Goal: Task Accomplishment & Management: Manage account settings

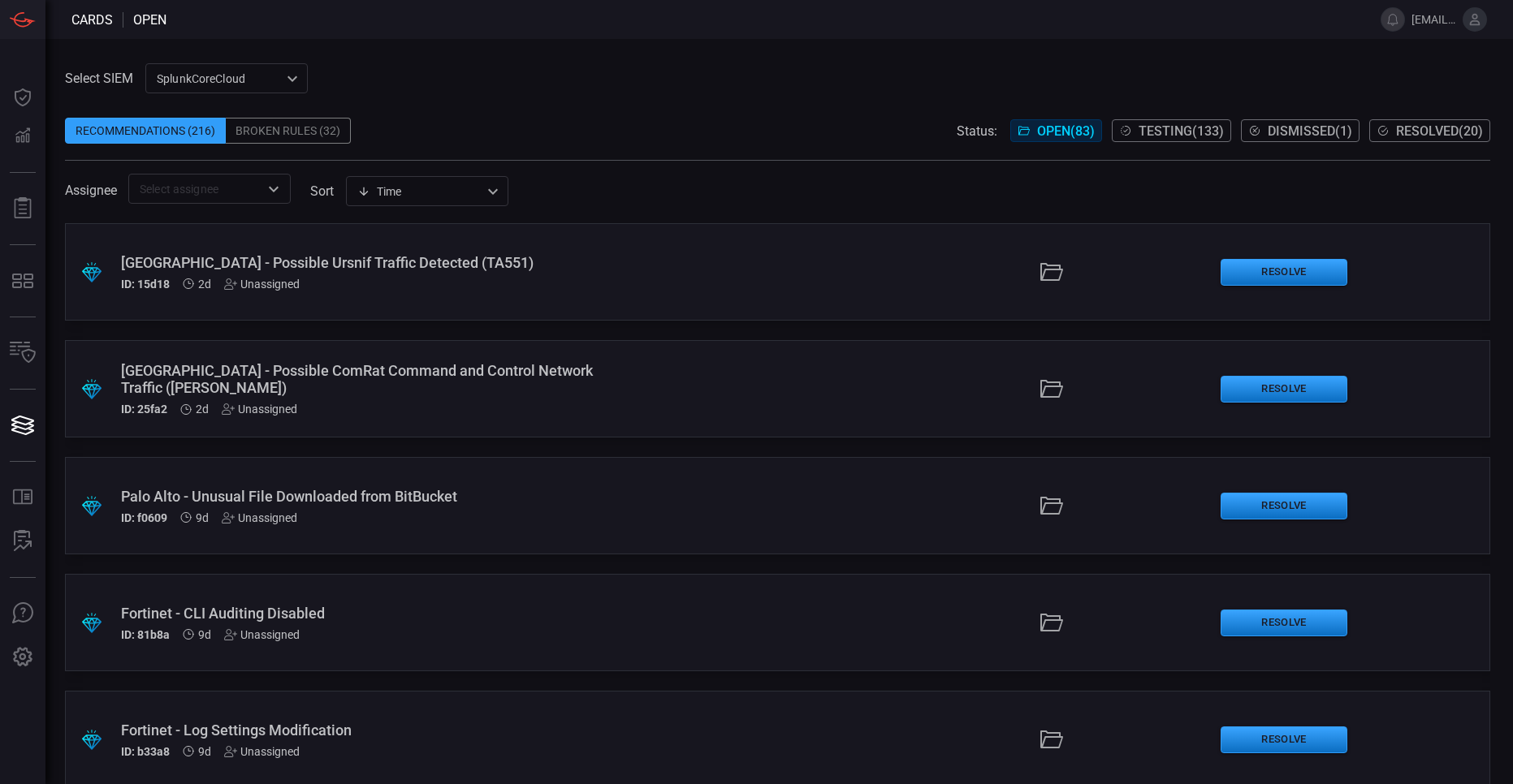
click at [1435, 22] on span "[EMAIL_ADDRESS][DOMAIN_NAME]" at bounding box center [1433, 19] width 44 height 13
click at [1473, 24] on icon at bounding box center [1474, 19] width 10 height 11
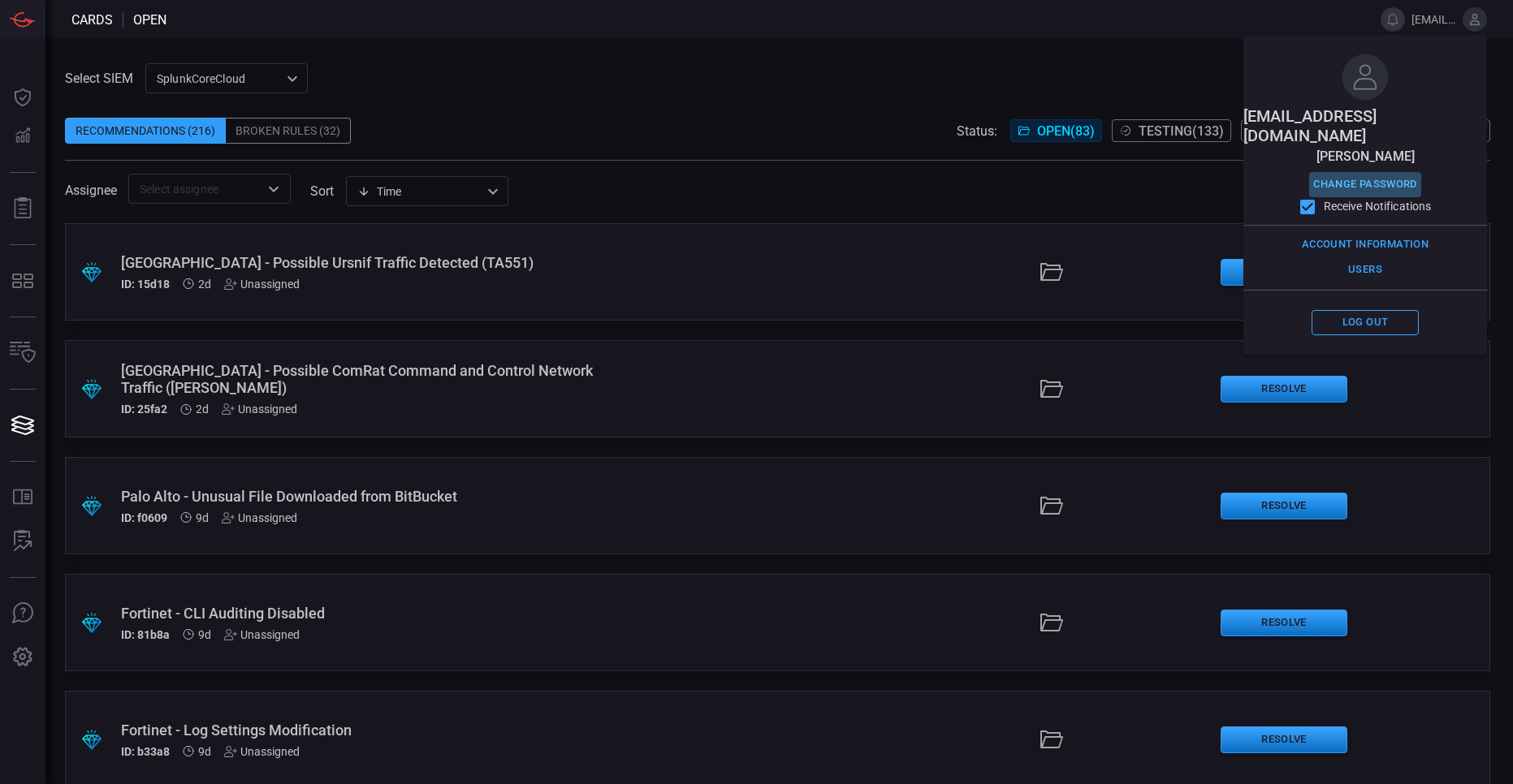
click at [1372, 172] on button "Change Password" at bounding box center [1365, 184] width 112 height 25
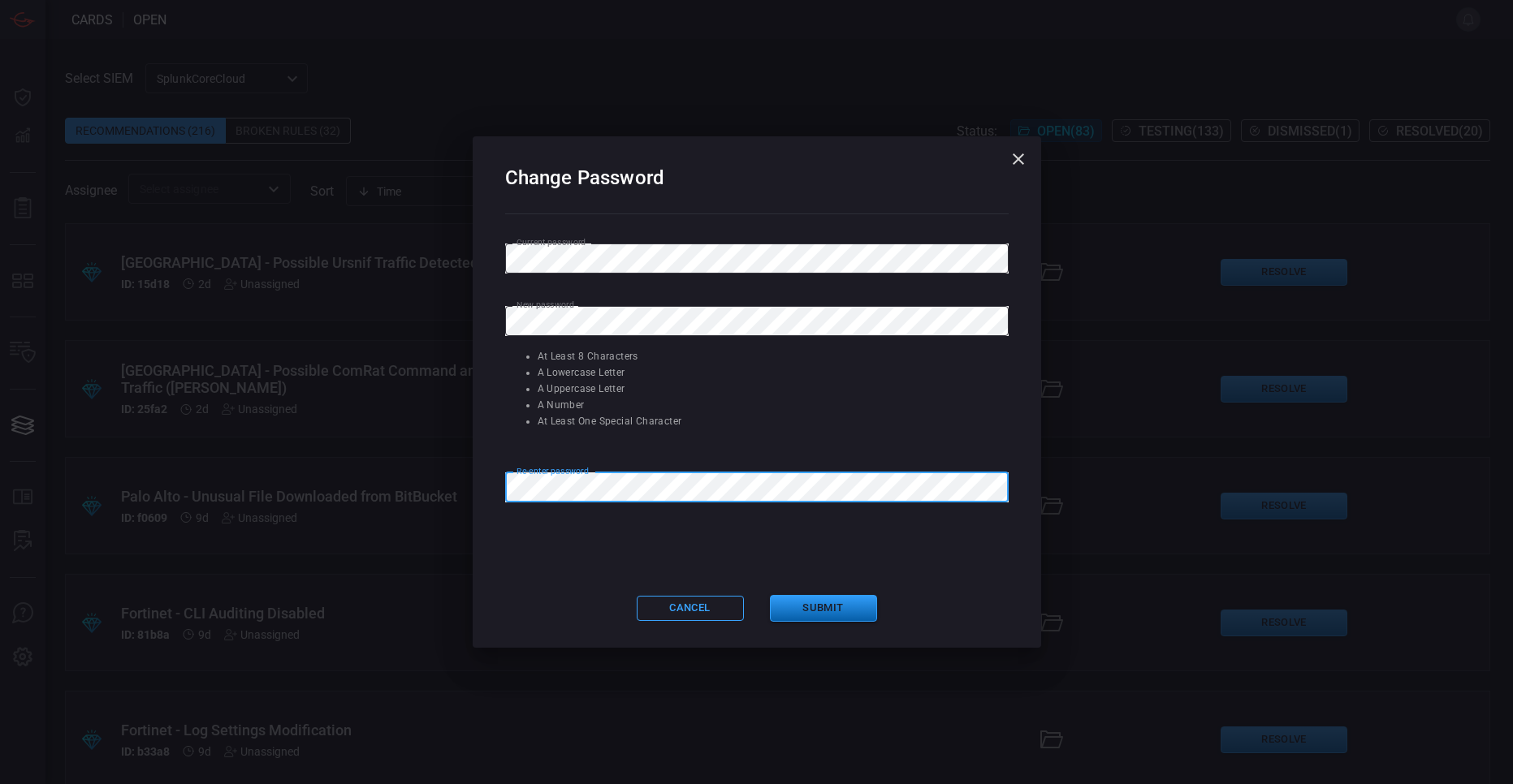
click at [815, 610] on button "Submit" at bounding box center [823, 608] width 107 height 27
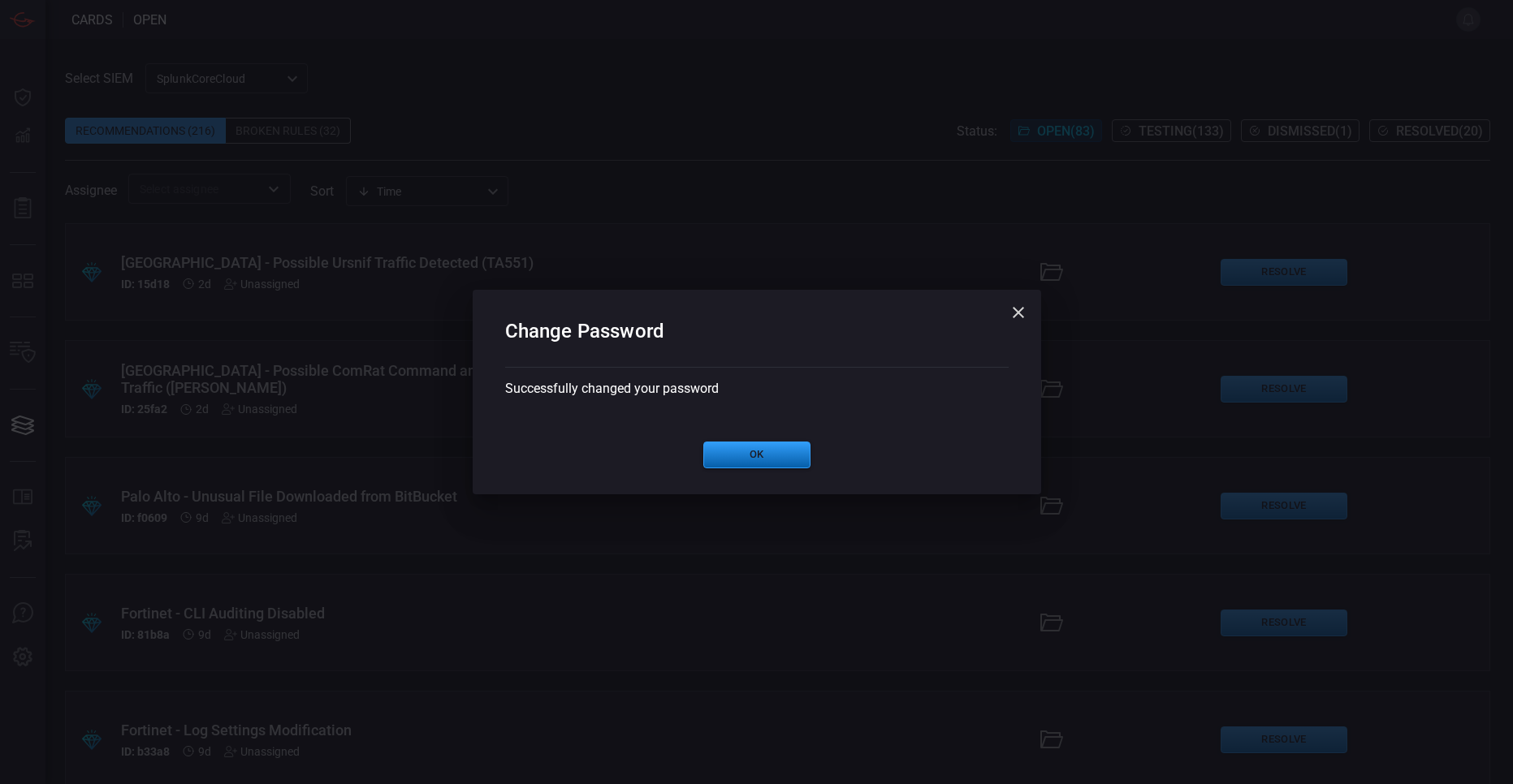
click at [769, 453] on button "Ok" at bounding box center [756, 455] width 107 height 27
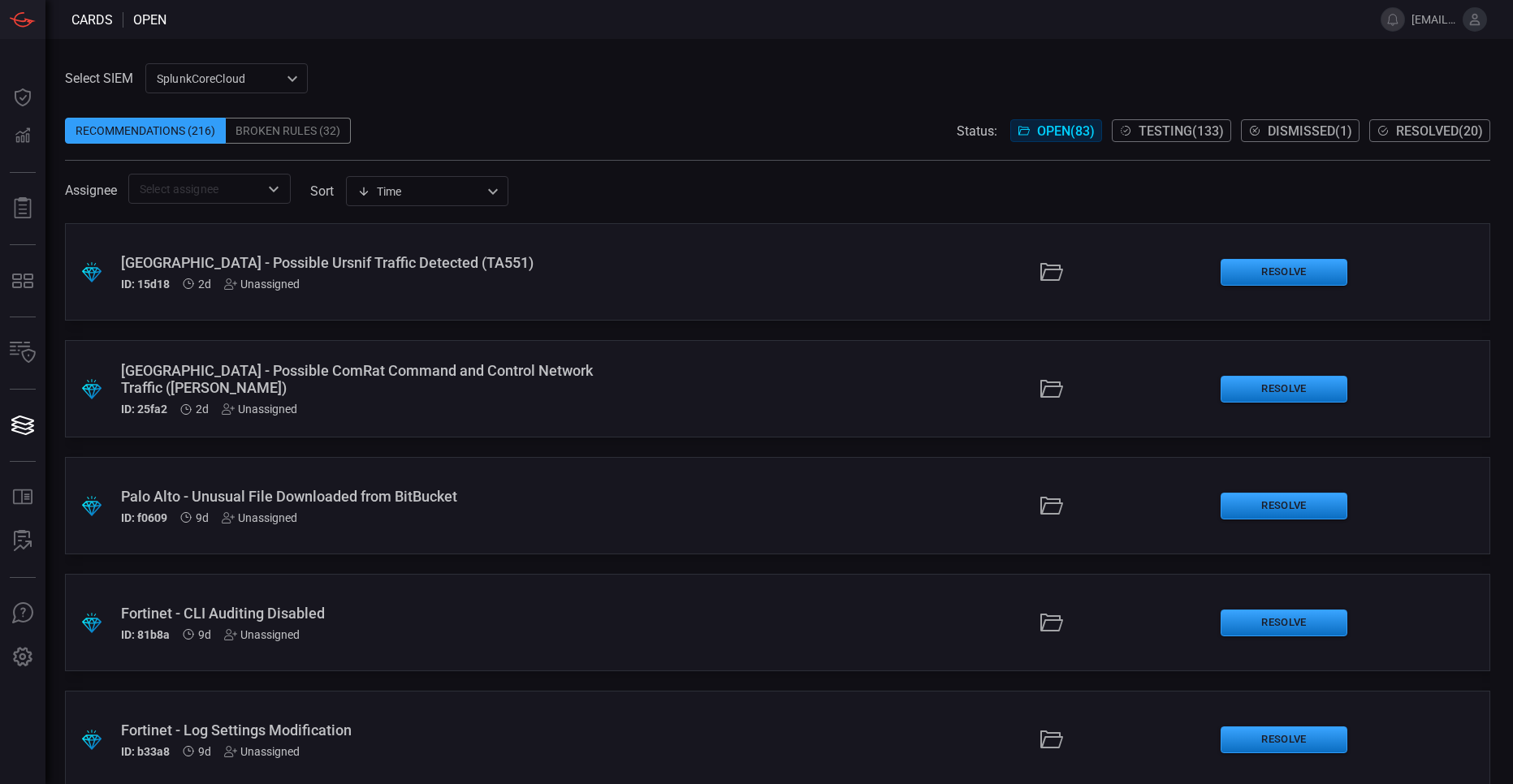
click at [254, 84] on div "SplunkCoreCloud f748d276-46a5-4bd3-b149-f2461a2fe2c5 ​" at bounding box center [227, 78] width 163 height 30
click at [209, 150] on li "Splunk TPE" at bounding box center [228, 140] width 163 height 27
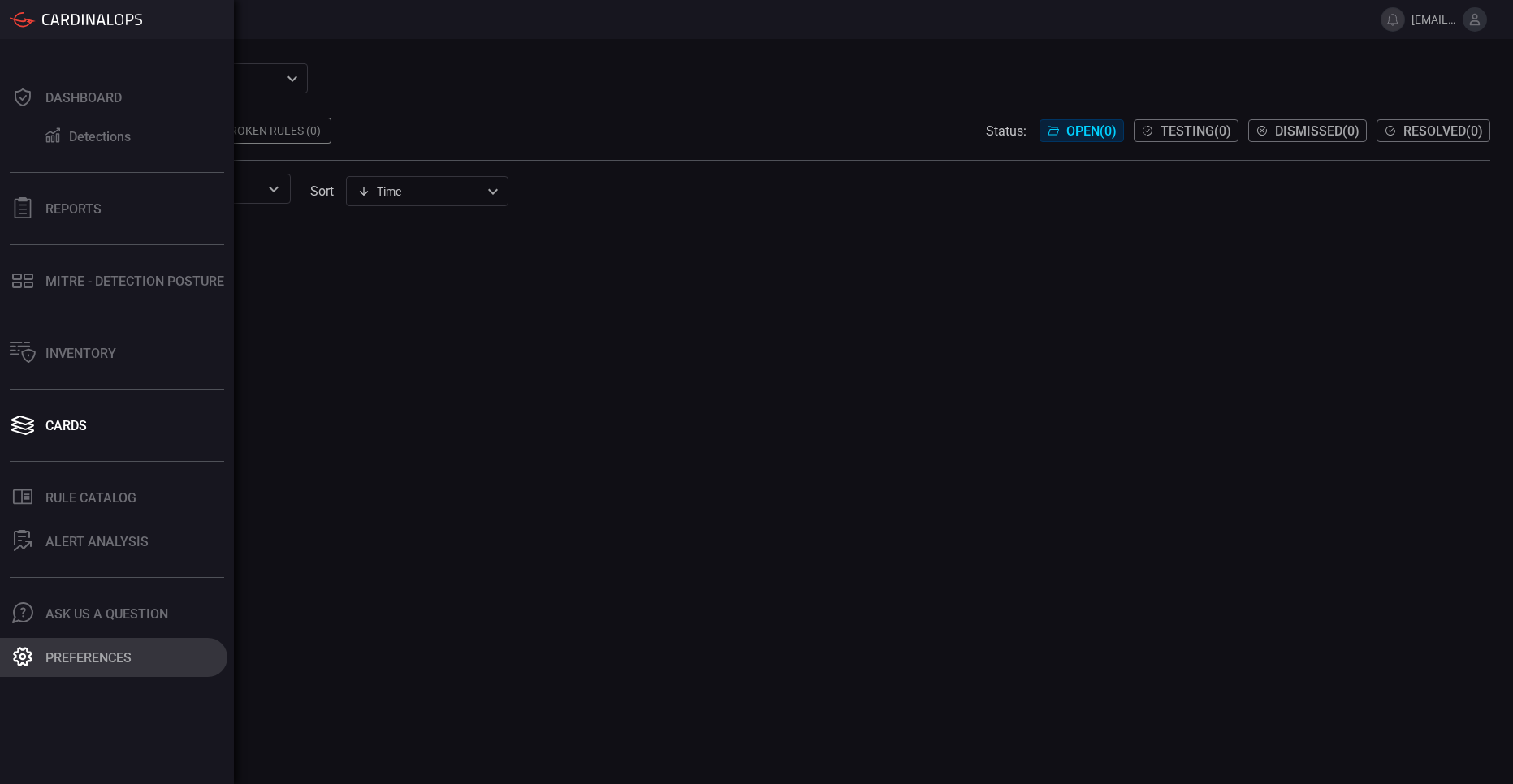
click at [89, 668] on button "Preferences" at bounding box center [114, 657] width 228 height 39
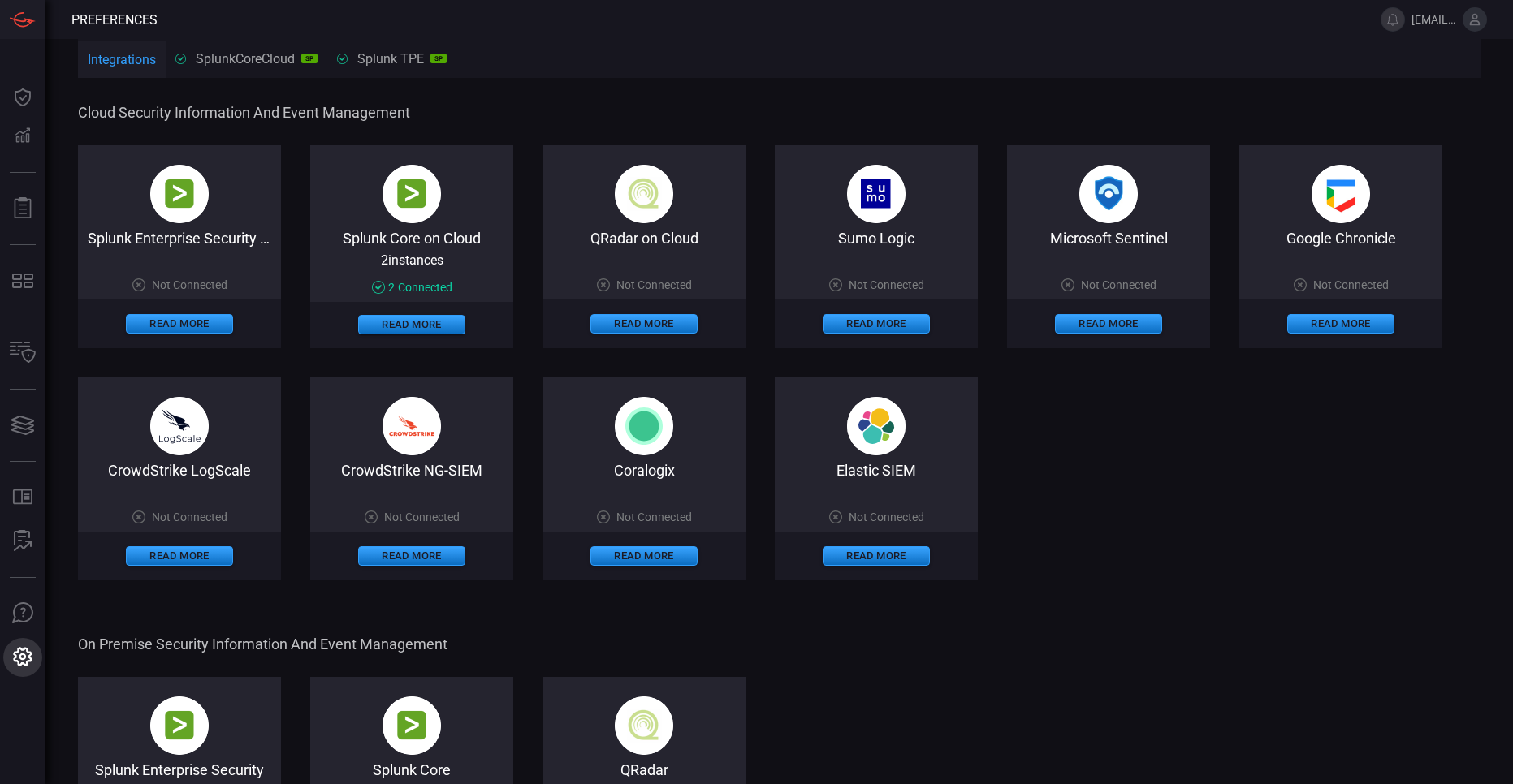
type button "/preferences"
